Goal: Book appointment/travel/reservation

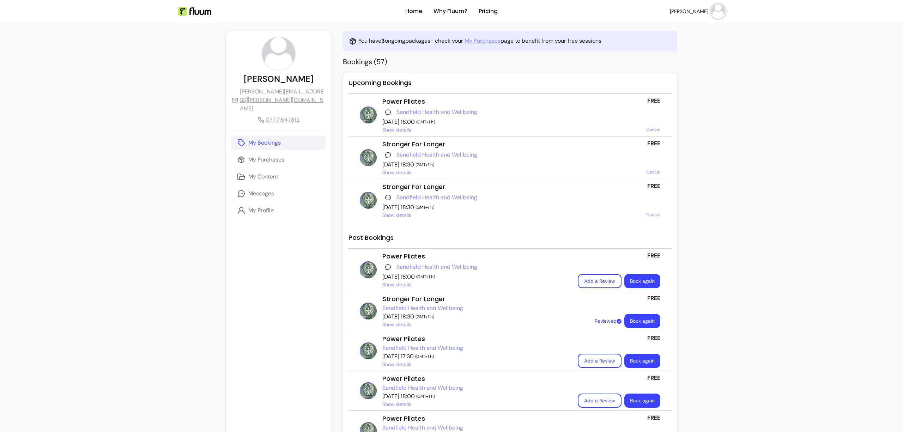
click at [360, 115] on img at bounding box center [368, 114] width 17 height 17
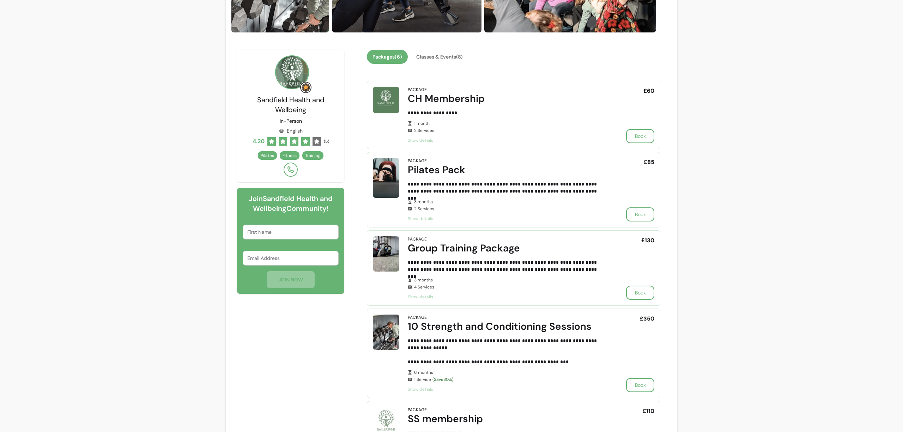
scroll to position [67, 0]
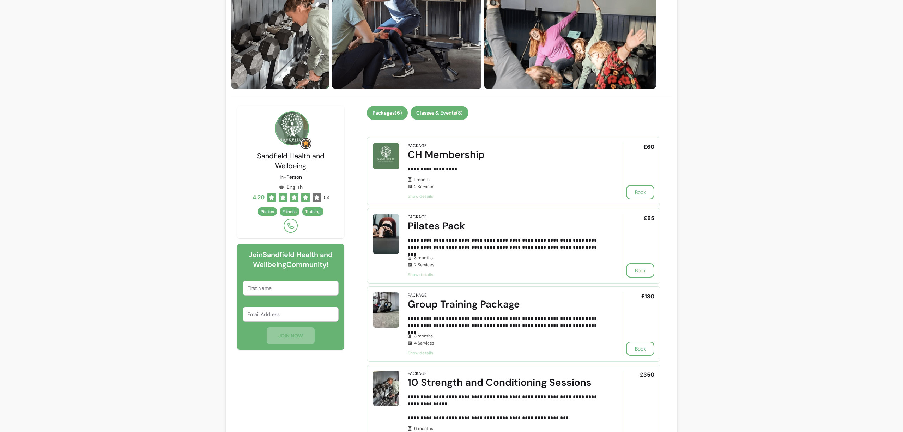
click at [433, 114] on button "Classes & Events ( 8 )" at bounding box center [439, 113] width 58 height 14
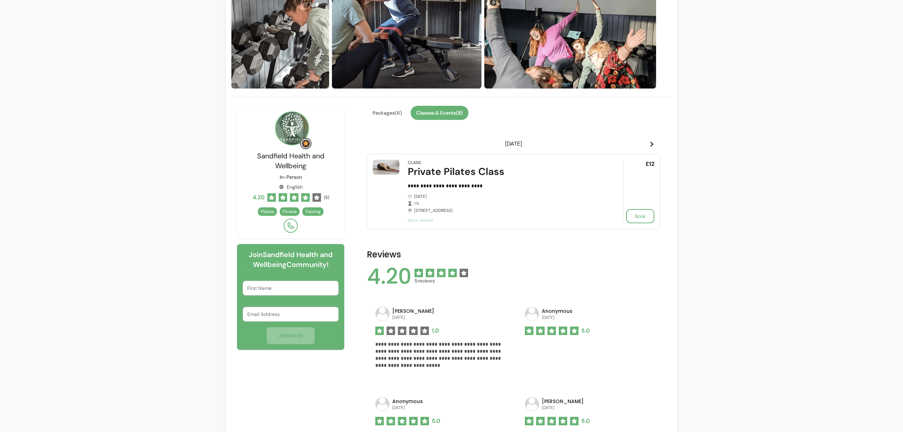
click at [649, 143] on icon at bounding box center [652, 144] width 6 height 6
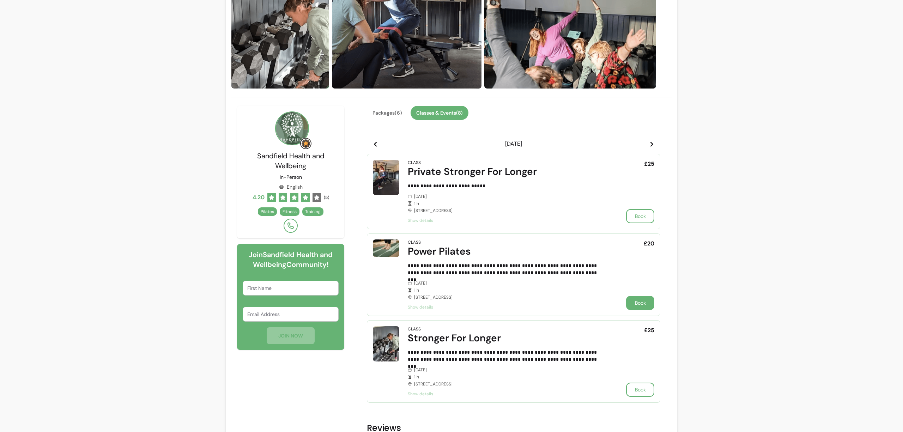
click at [629, 305] on button "Book" at bounding box center [640, 303] width 28 height 14
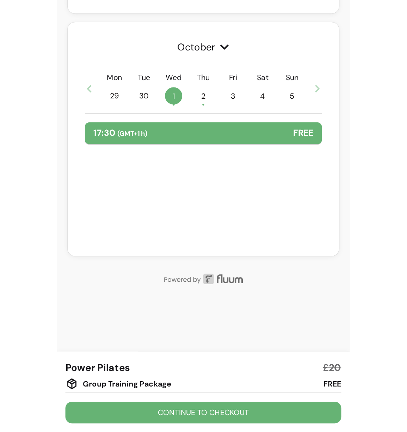
scroll to position [249, 0]
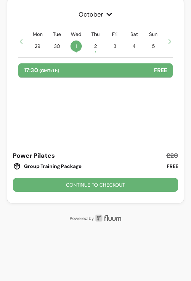
click at [113, 183] on button "Continue to checkout" at bounding box center [96, 185] width 166 height 14
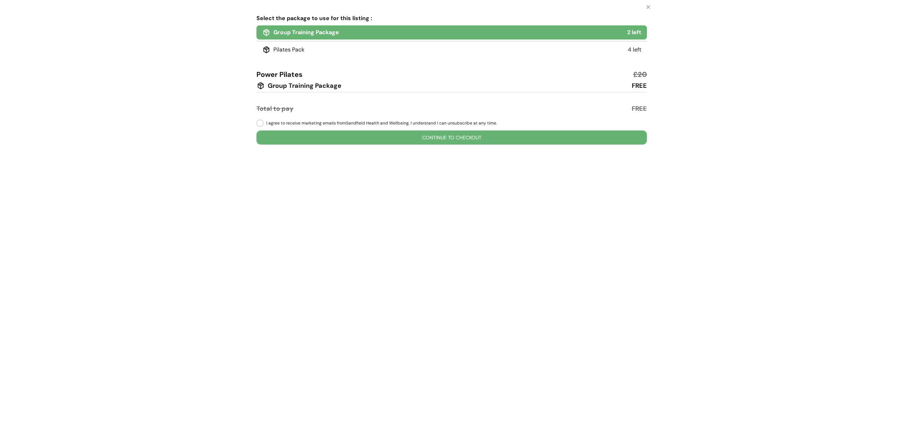
scroll to position [0, 0]
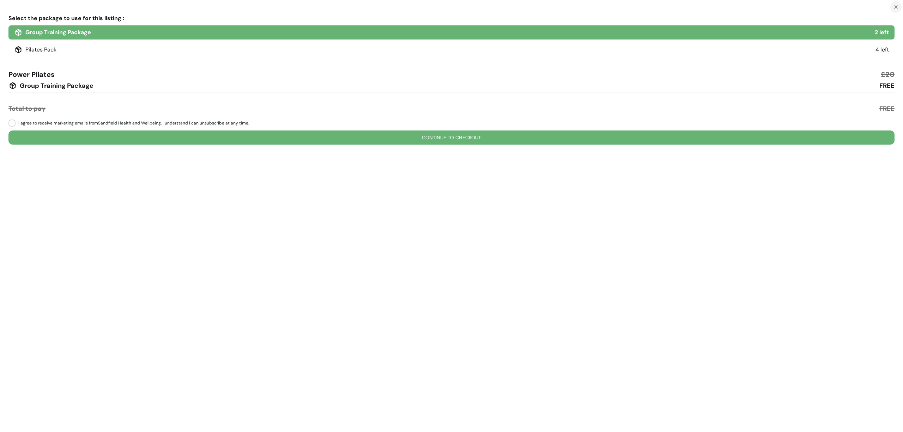
click at [899, 6] on button "Close" at bounding box center [895, 6] width 11 height 11
